Goal: Navigation & Orientation: Find specific page/section

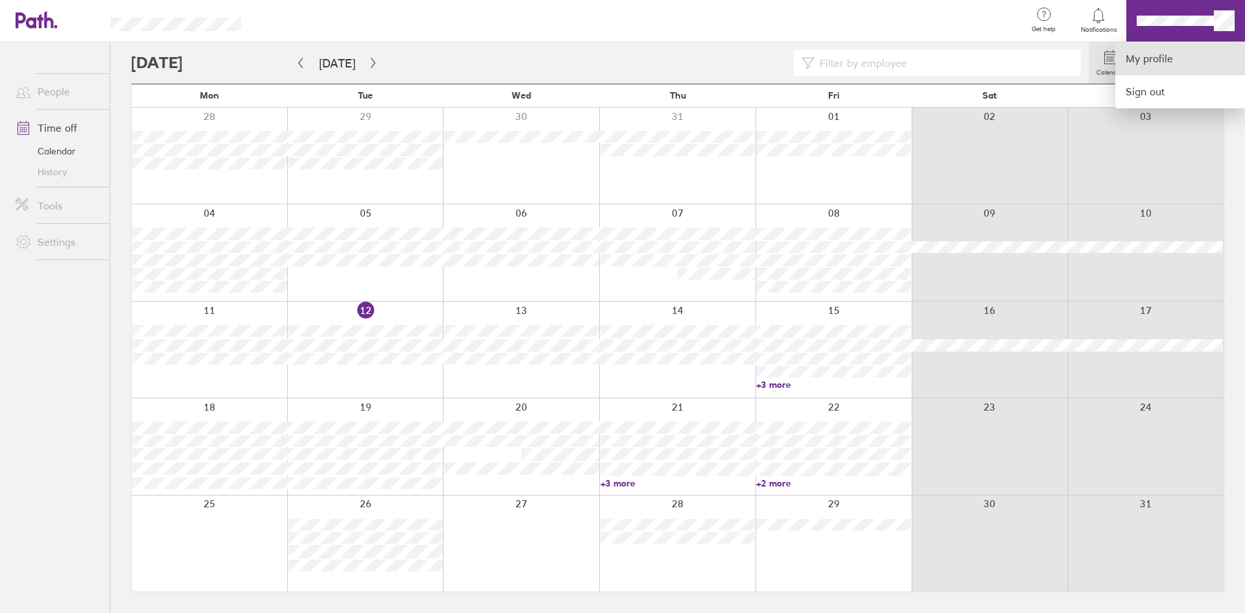
click at [1147, 49] on link "My profile" at bounding box center [1180, 58] width 130 height 33
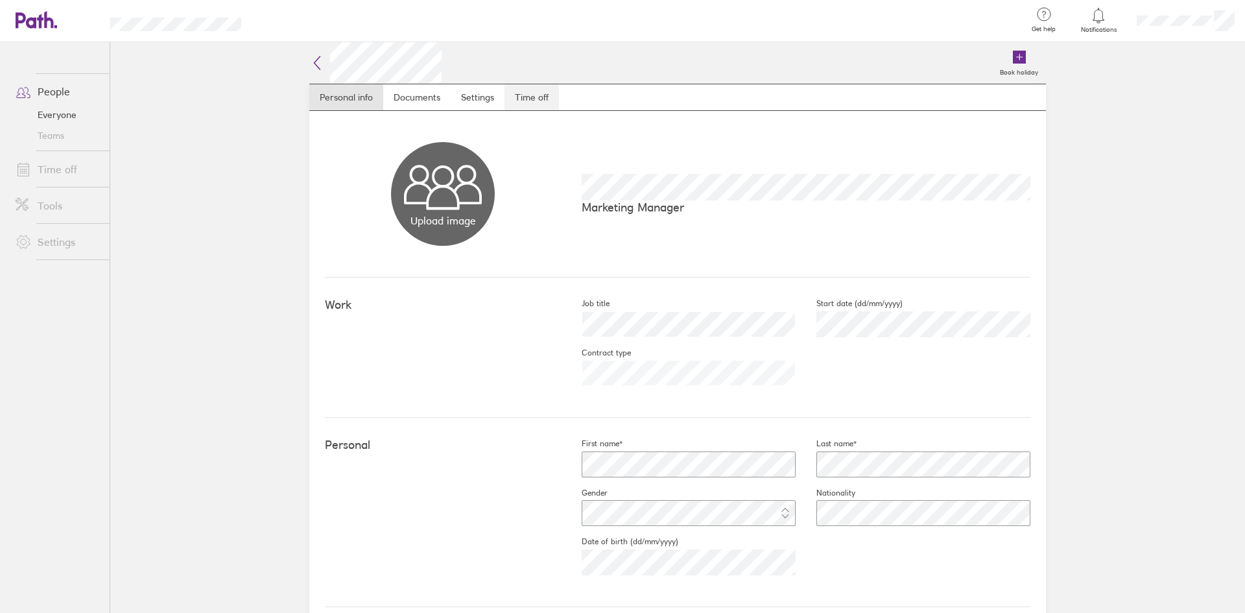
click at [535, 103] on link "Time off" at bounding box center [531, 97] width 54 height 26
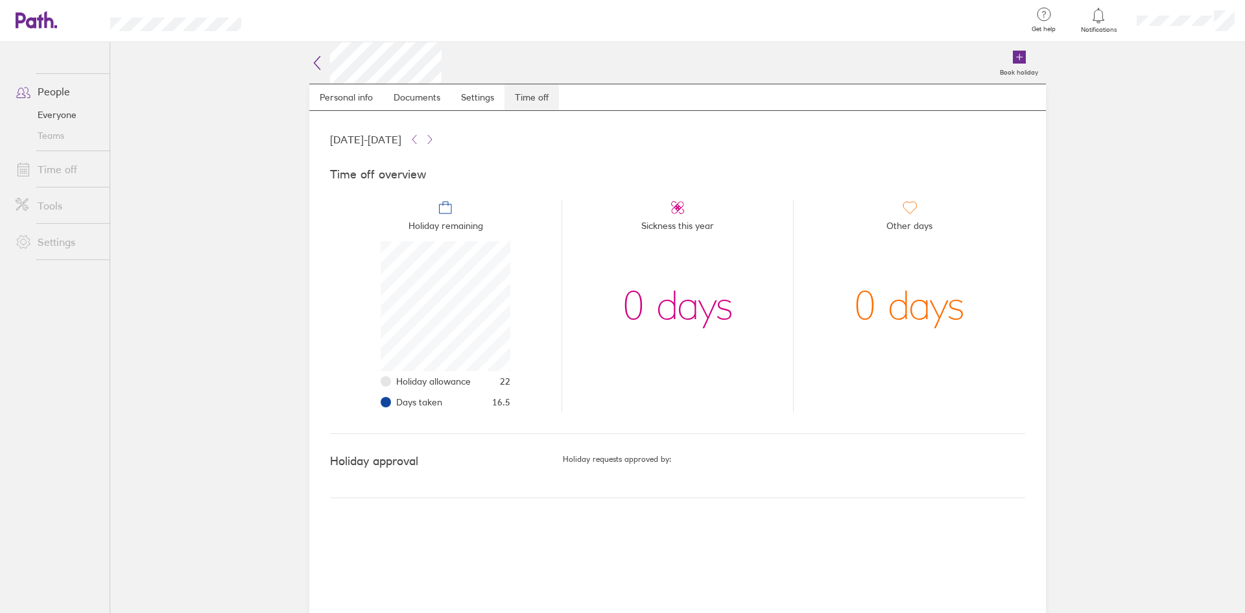
scroll to position [130, 130]
click at [322, 62] on icon at bounding box center [317, 63] width 16 height 16
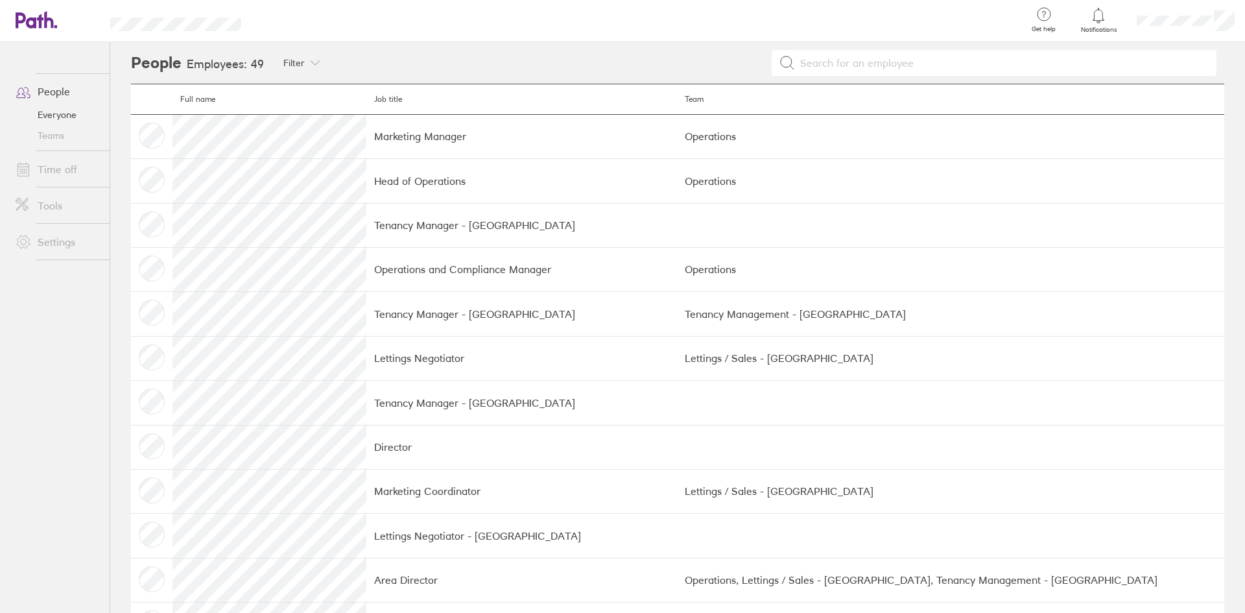
click at [51, 92] on link "People" at bounding box center [57, 91] width 104 height 26
click at [1177, 14] on div at bounding box center [1185, 20] width 119 height 41
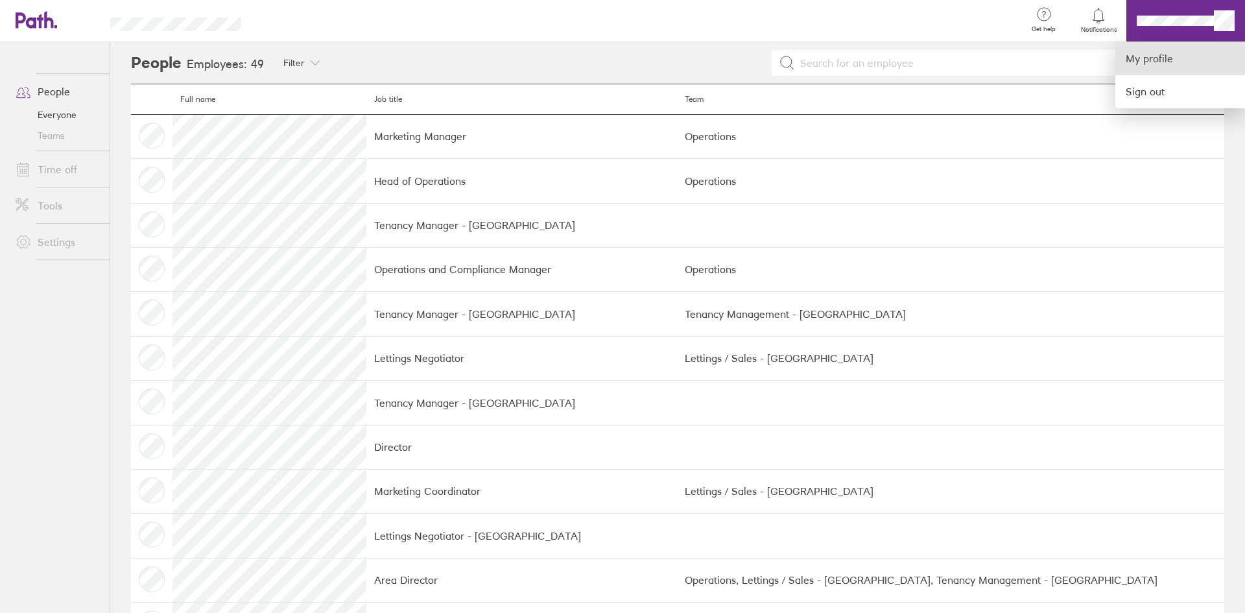
click at [1138, 56] on link "My profile" at bounding box center [1180, 58] width 130 height 33
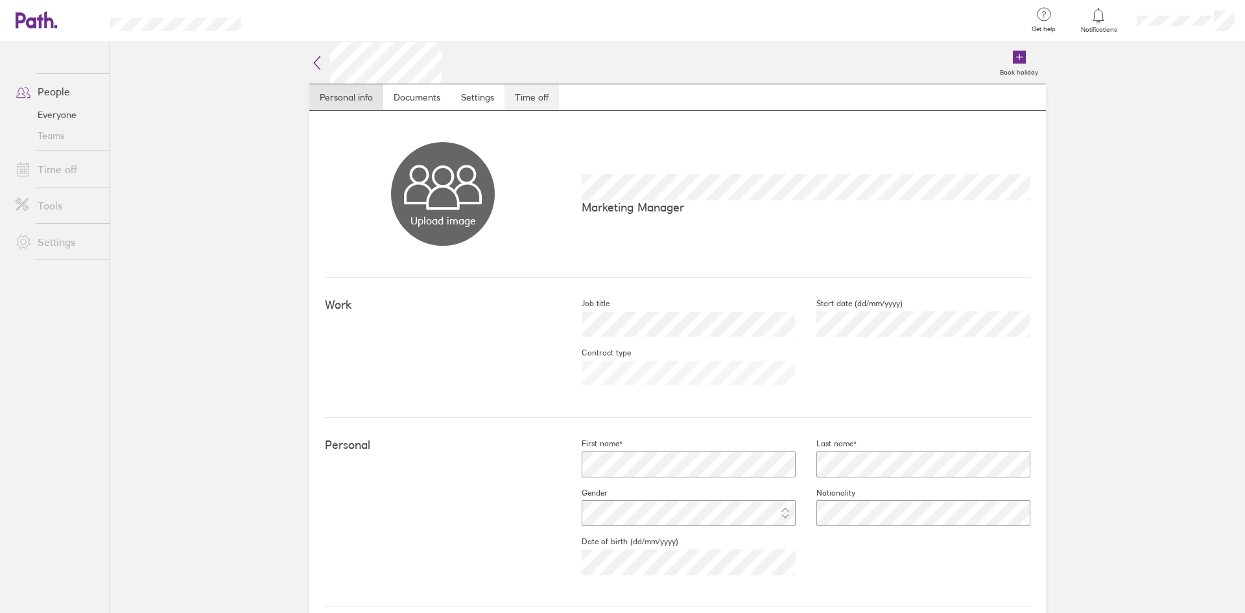
drag, startPoint x: 484, startPoint y: 86, endPoint x: 526, endPoint y: 95, distance: 42.5
click at [486, 87] on link "Settings" at bounding box center [478, 97] width 54 height 26
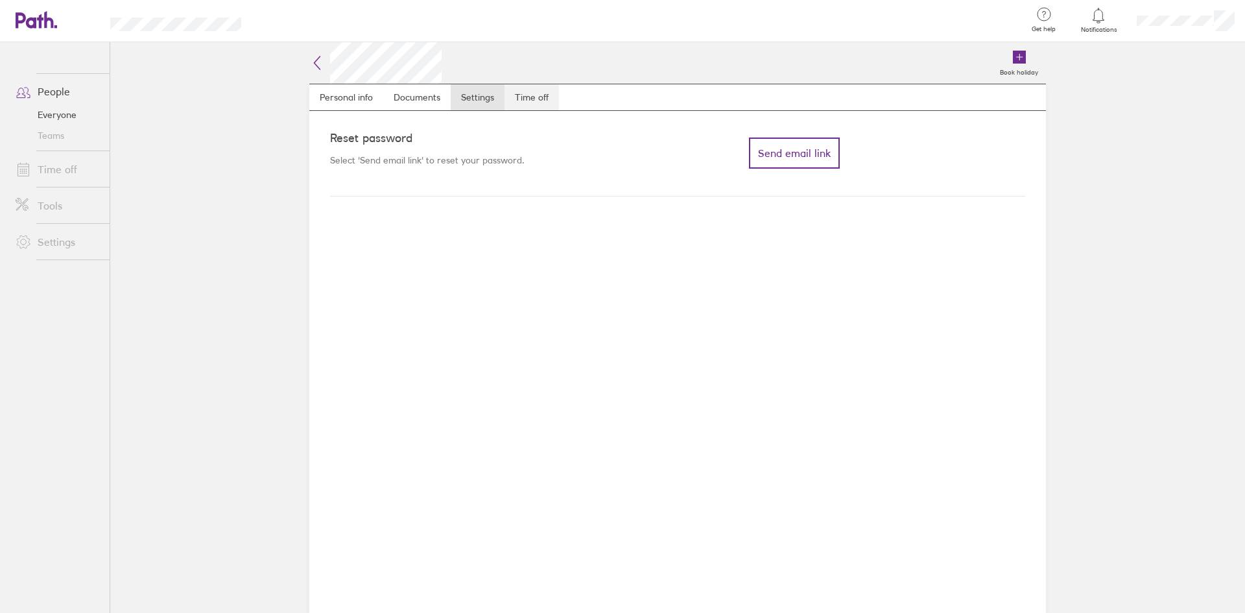
click at [526, 95] on link "Time off" at bounding box center [531, 97] width 54 height 26
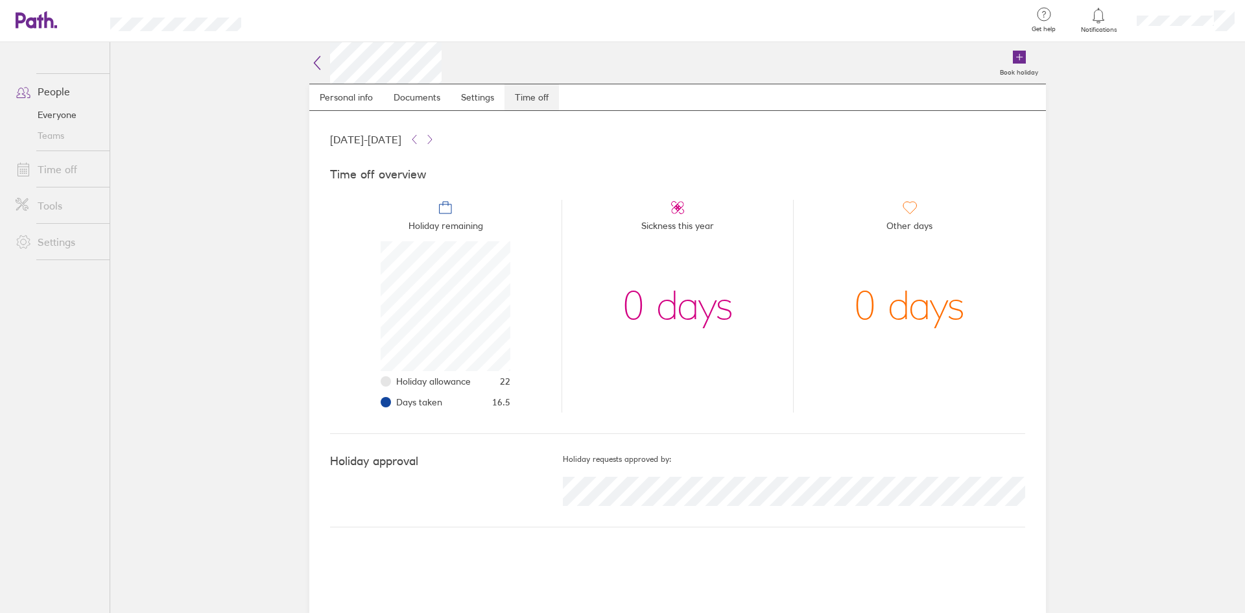
scroll to position [130, 130]
click at [314, 64] on icon at bounding box center [317, 63] width 16 height 16
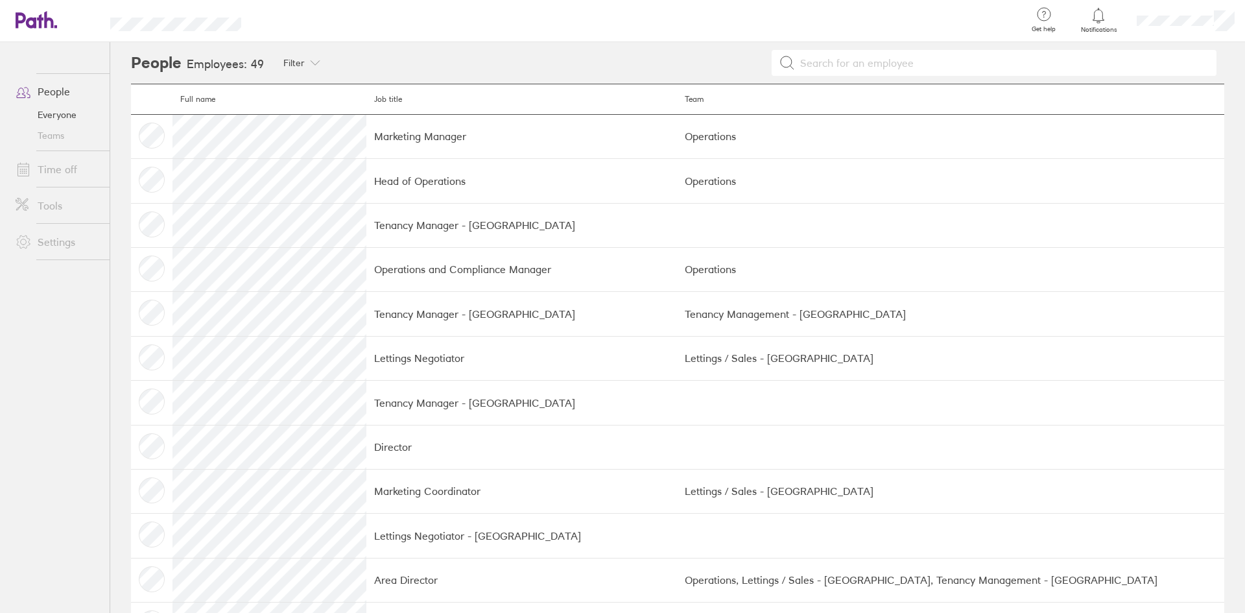
click at [41, 16] on icon at bounding box center [30, 20] width 28 height 16
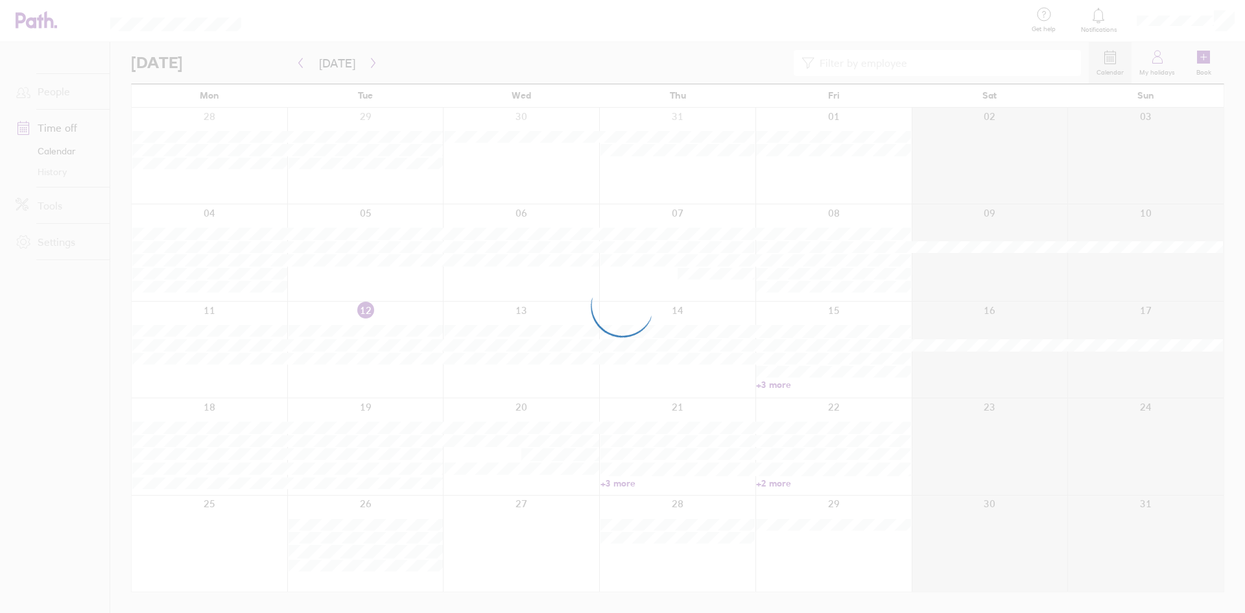
click at [1182, 17] on div at bounding box center [622, 306] width 1245 height 613
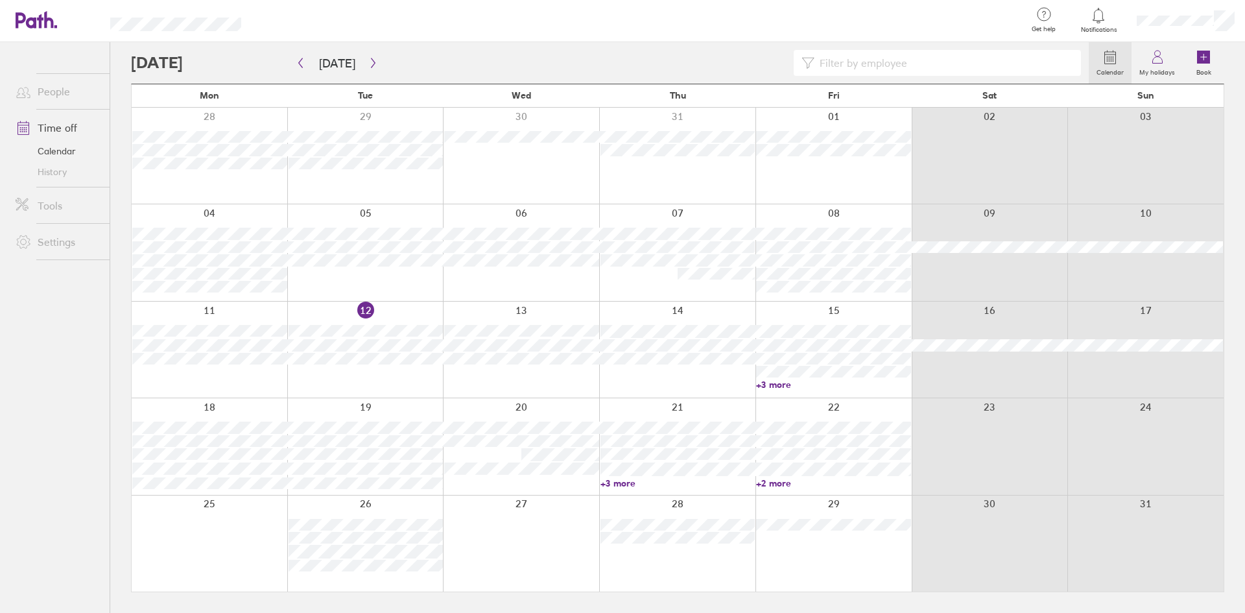
click at [1210, 35] on div at bounding box center [1185, 20] width 119 height 41
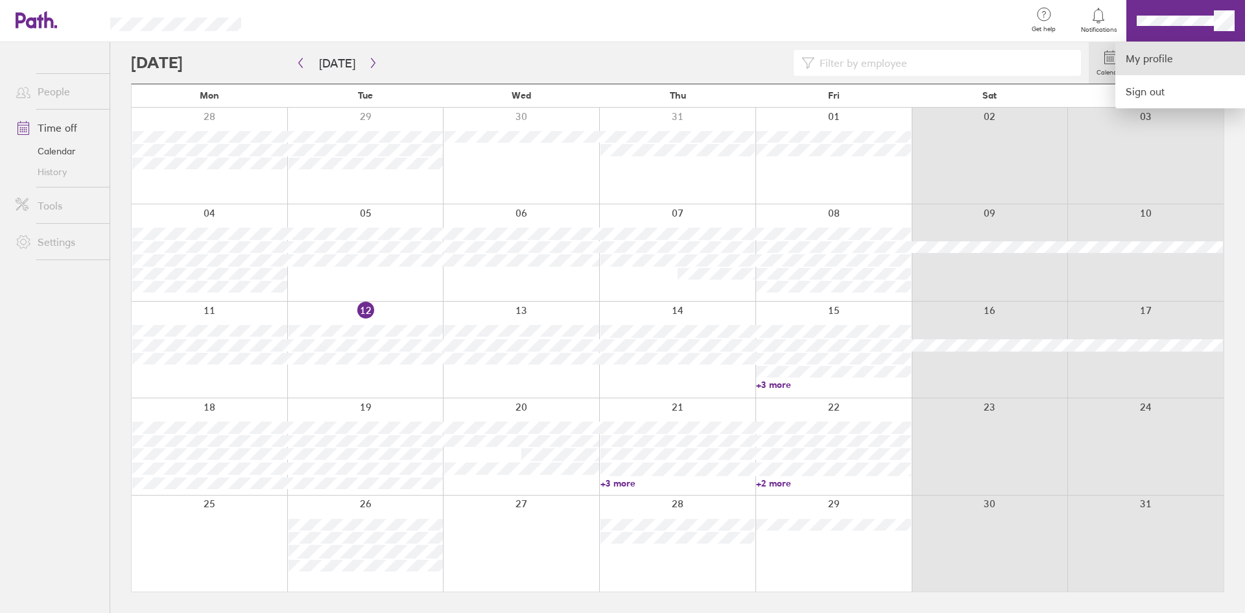
click at [1162, 54] on link "My profile" at bounding box center [1180, 58] width 130 height 33
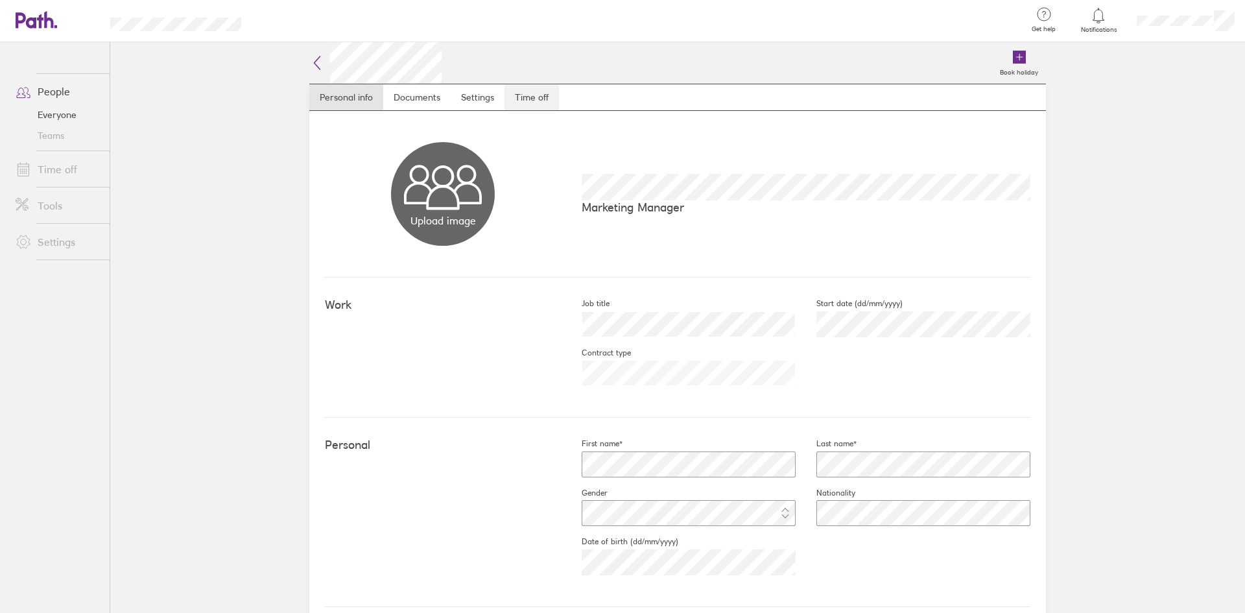
click at [532, 95] on link "Time off" at bounding box center [531, 97] width 54 height 26
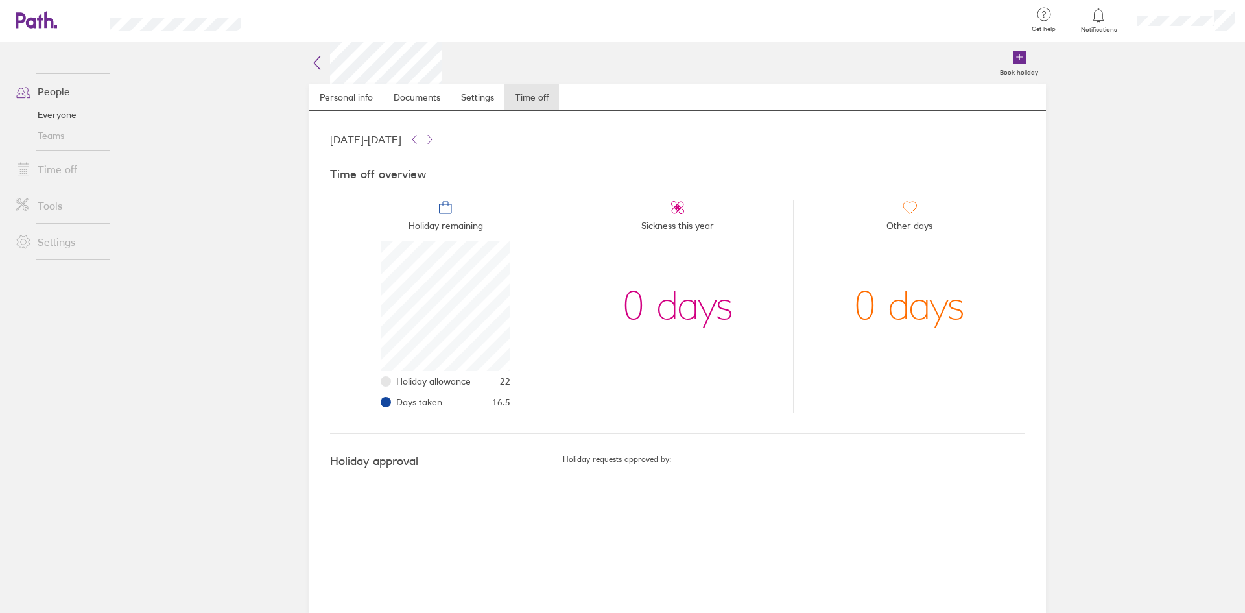
scroll to position [130, 130]
click at [326, 67] on h2 at bounding box center [375, 62] width 132 height 41
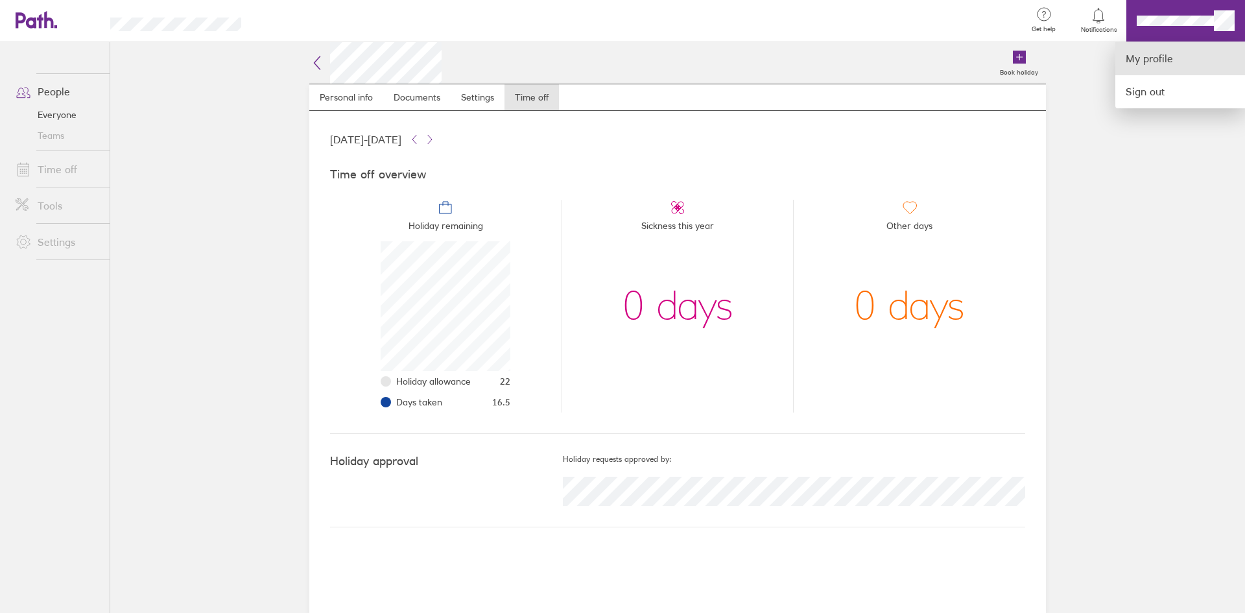
click at [1159, 55] on link "My profile" at bounding box center [1180, 58] width 130 height 33
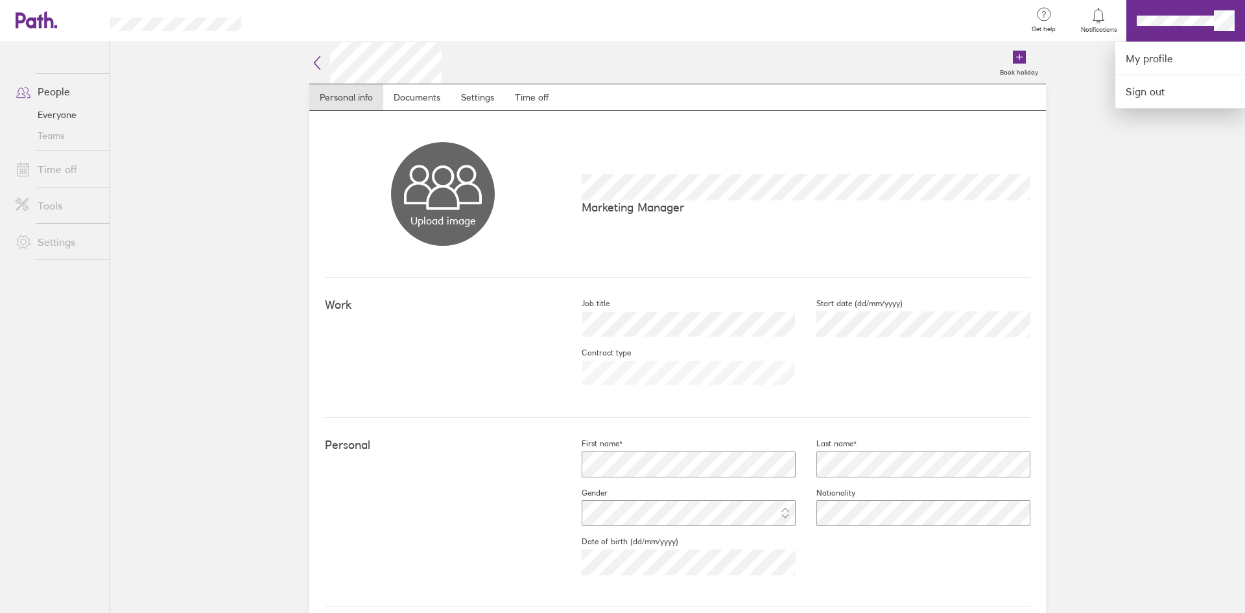
click at [38, 22] on div at bounding box center [622, 306] width 1245 height 613
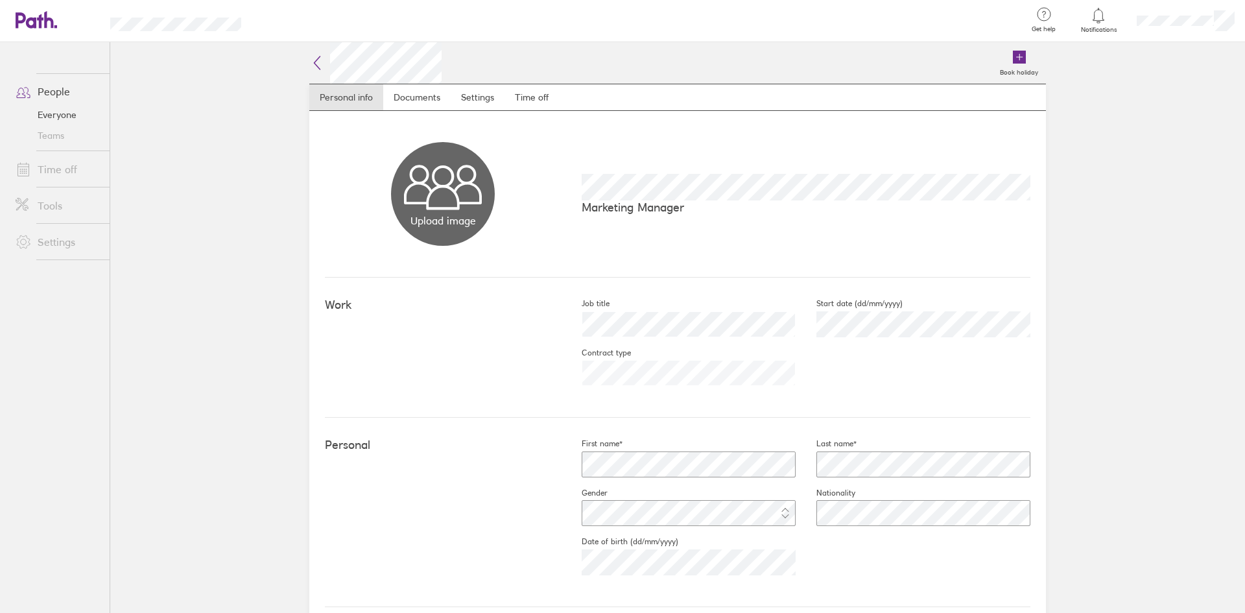
click at [16, 23] on icon at bounding box center [36, 20] width 41 height 18
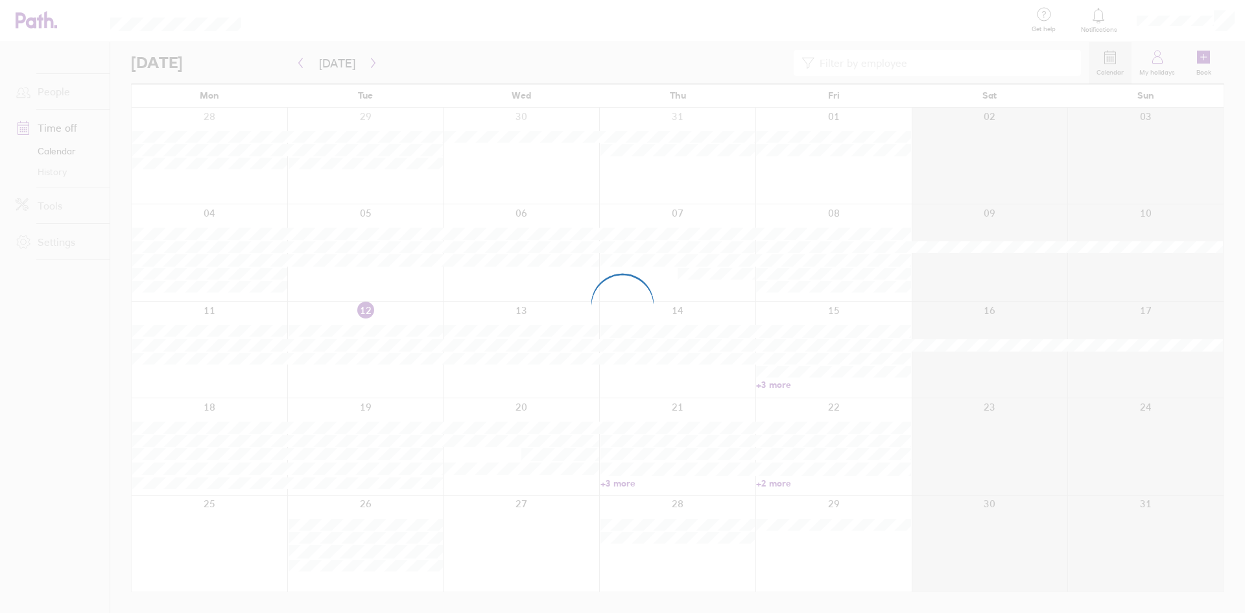
click at [22, 23] on div at bounding box center [622, 306] width 1245 height 613
click at [1161, 59] on div at bounding box center [622, 306] width 1245 height 613
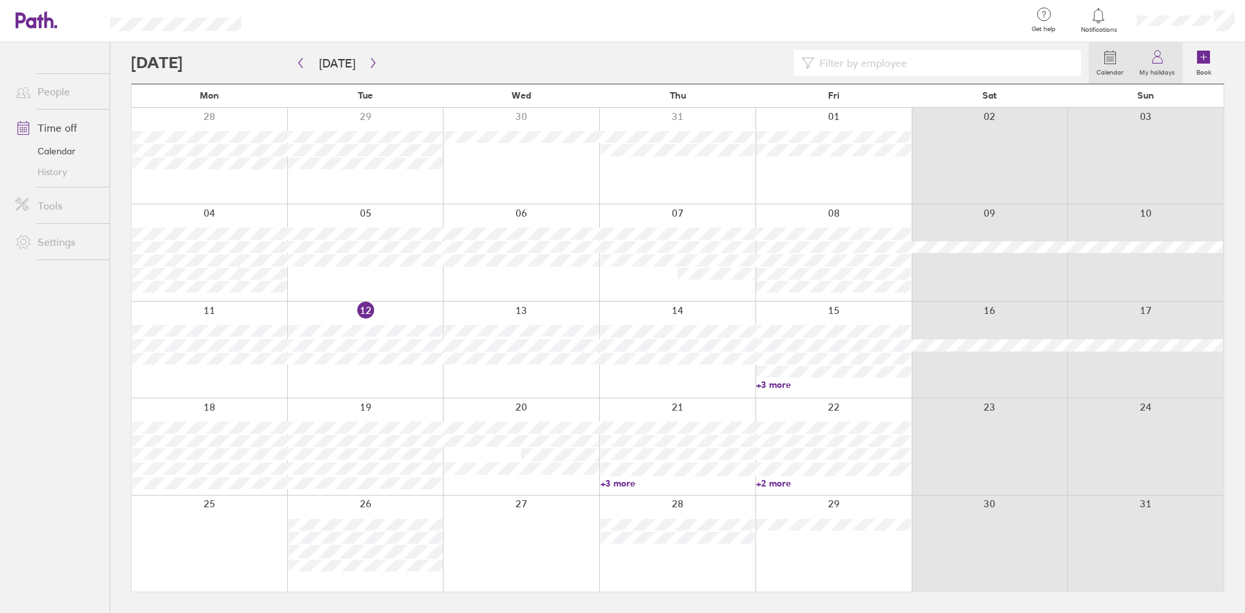
click at [1160, 62] on icon at bounding box center [1157, 57] width 16 height 16
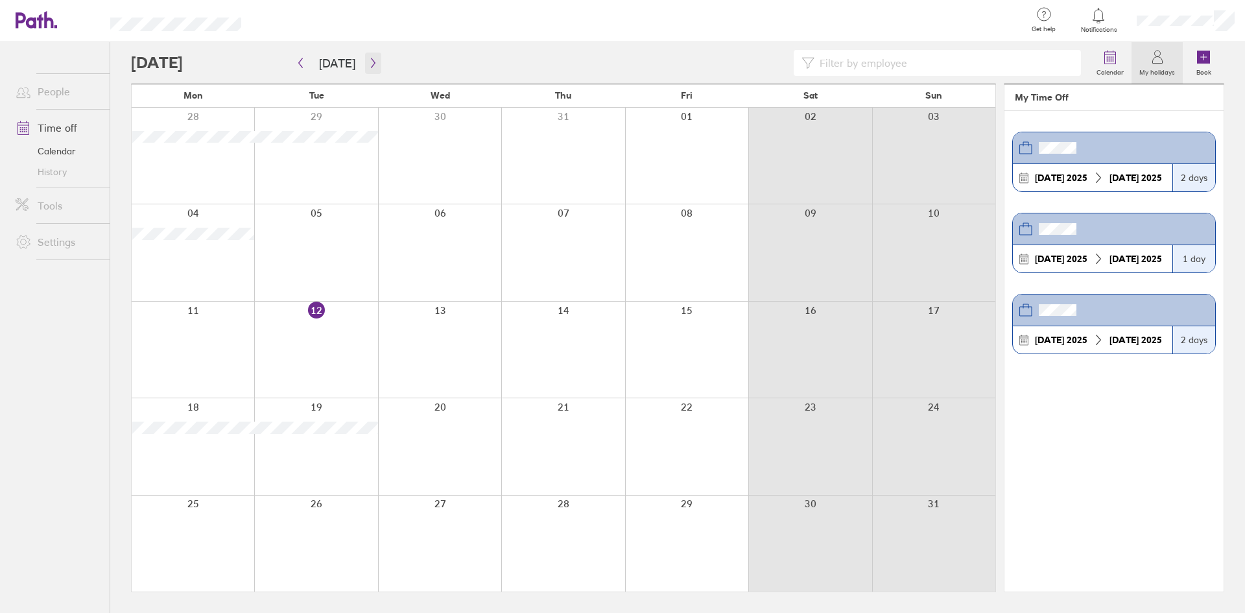
click at [369, 66] on icon "button" at bounding box center [373, 63] width 10 height 10
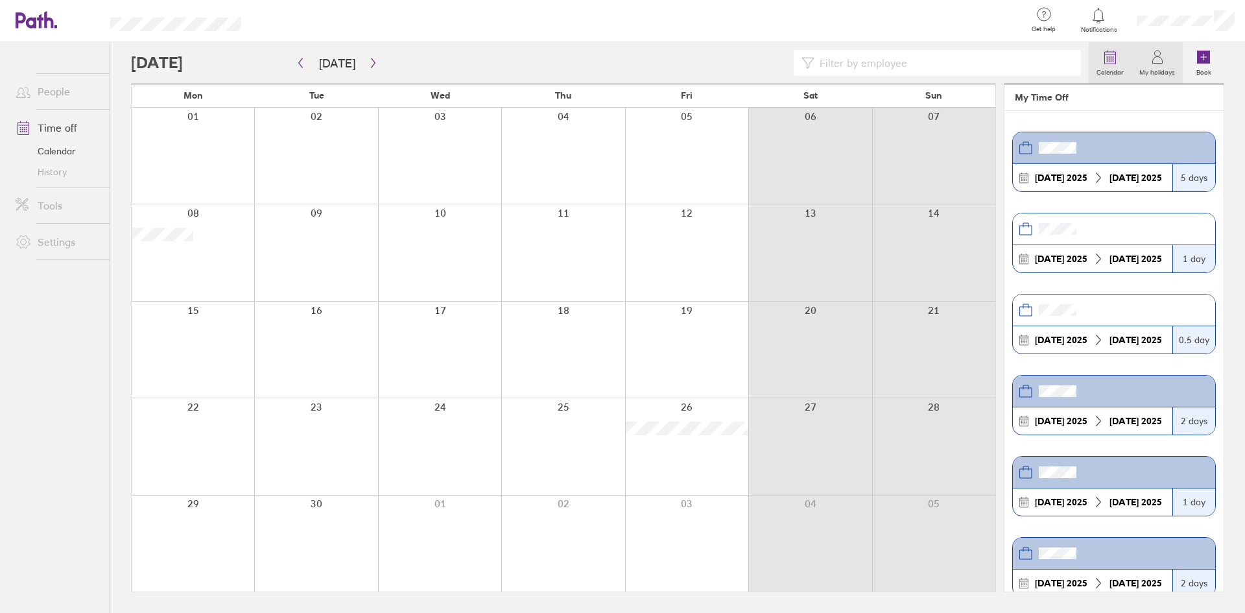
click at [1113, 75] on label "Calendar" at bounding box center [1109, 71] width 43 height 12
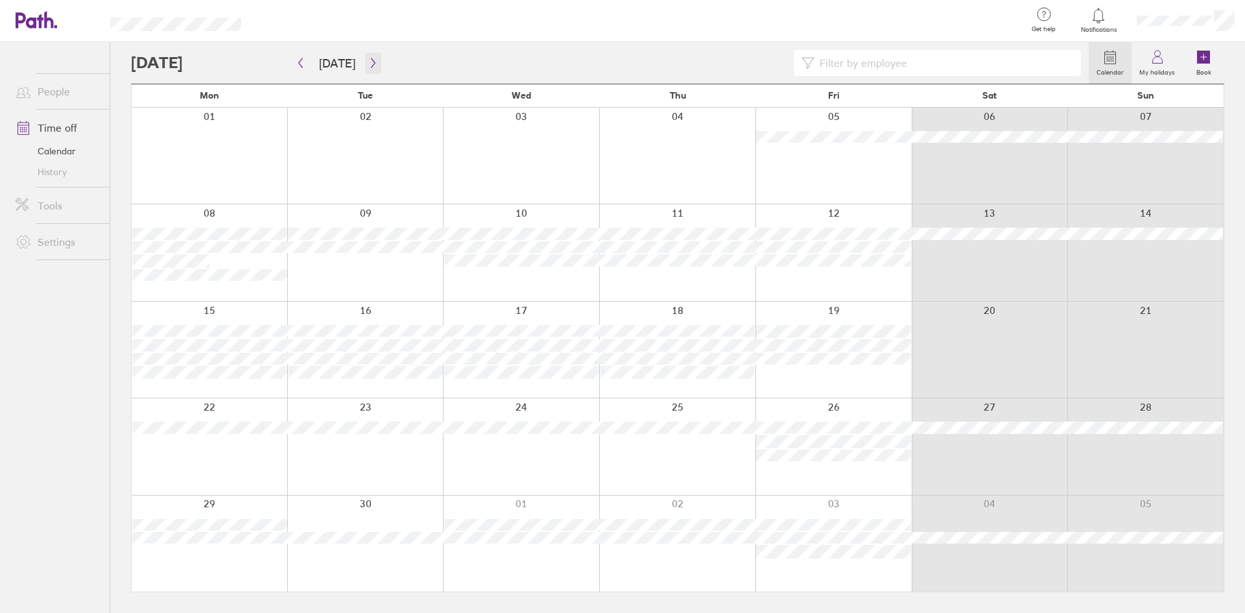
click at [368, 62] on icon "button" at bounding box center [373, 63] width 10 height 10
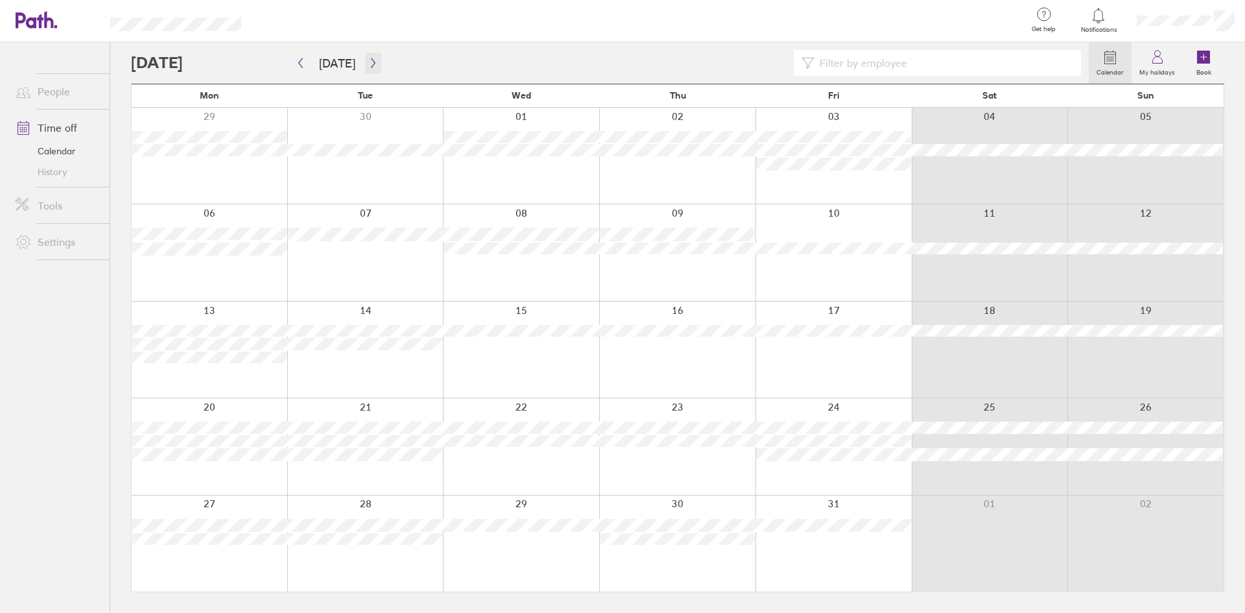
click at [368, 62] on icon "button" at bounding box center [373, 63] width 10 height 10
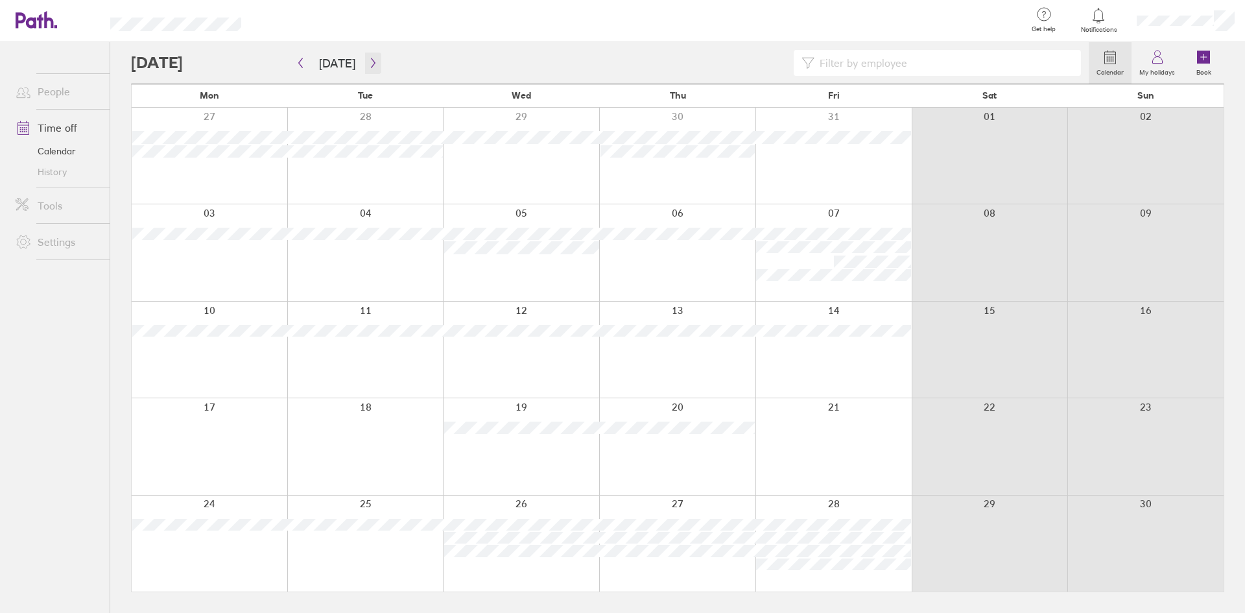
click at [370, 67] on icon "button" at bounding box center [373, 63] width 10 height 10
